Goal: Information Seeking & Learning: Learn about a topic

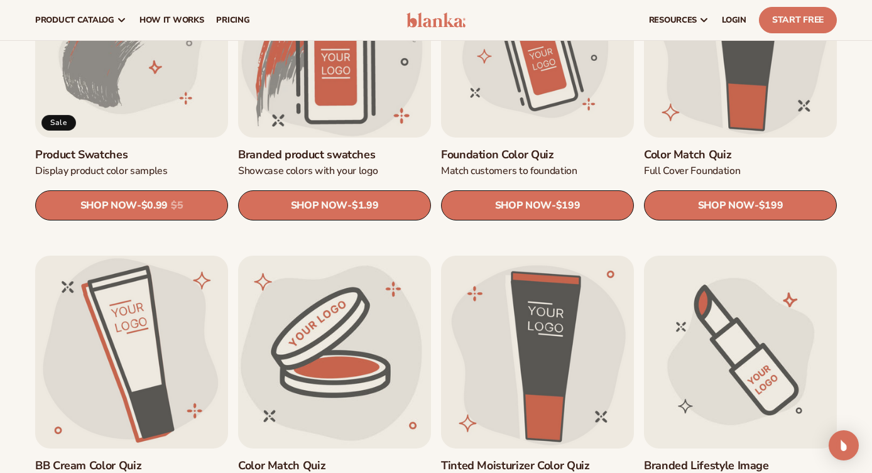
scroll to position [786, 0]
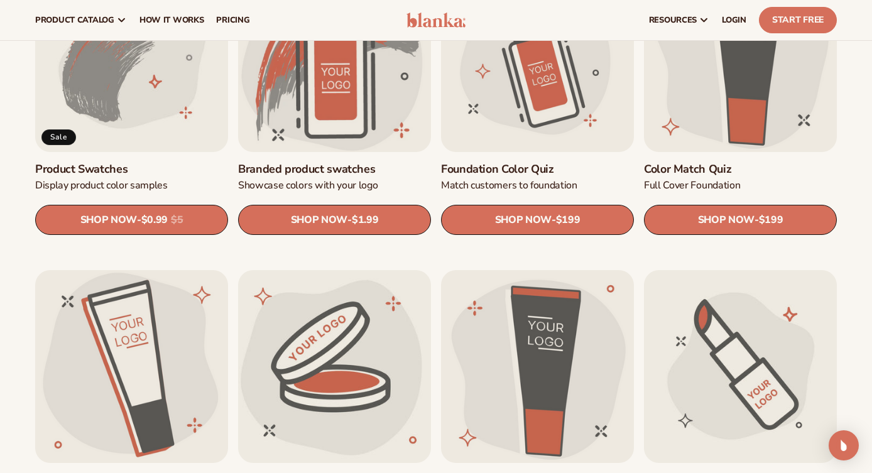
click at [543, 162] on link "Foundation Color Quiz" at bounding box center [537, 169] width 193 height 14
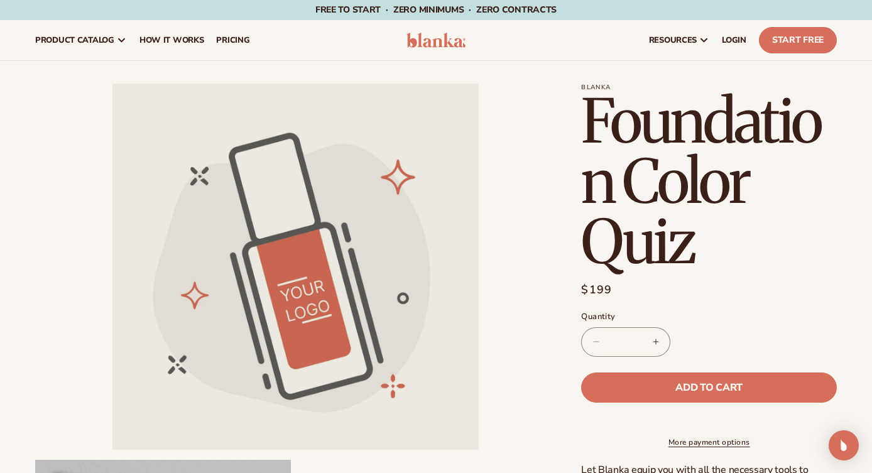
click at [659, 215] on h1 "Foundation Color Quiz" at bounding box center [709, 181] width 256 height 181
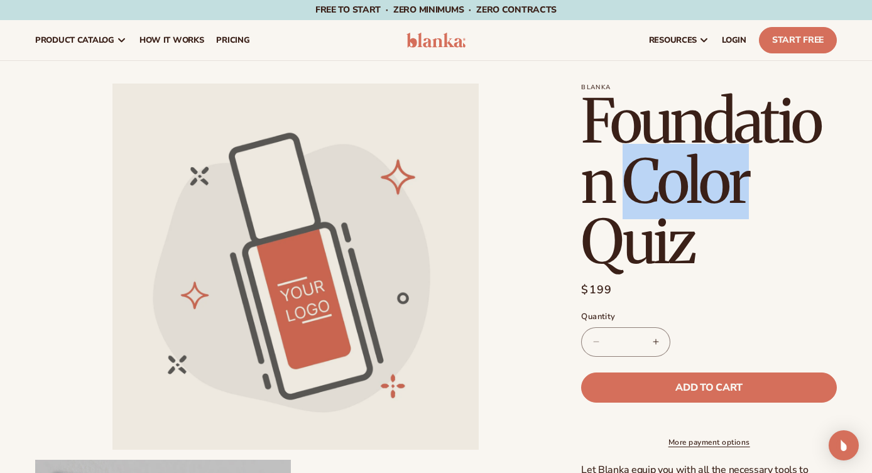
click at [659, 215] on h1 "Foundation Color Quiz" at bounding box center [709, 181] width 256 height 181
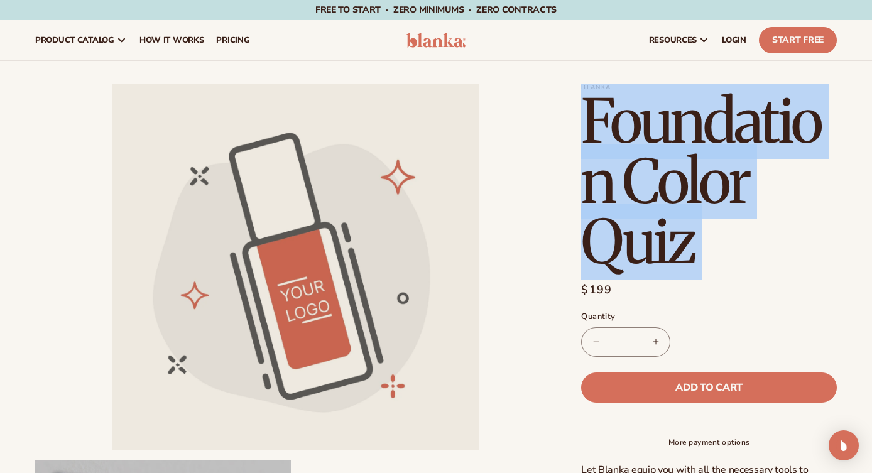
click at [659, 215] on h1 "Foundation Color Quiz" at bounding box center [709, 181] width 256 height 181
copy section "Foundation Color Quiz Foundation Color Quiz"
